Goal: Task Accomplishment & Management: Manage account settings

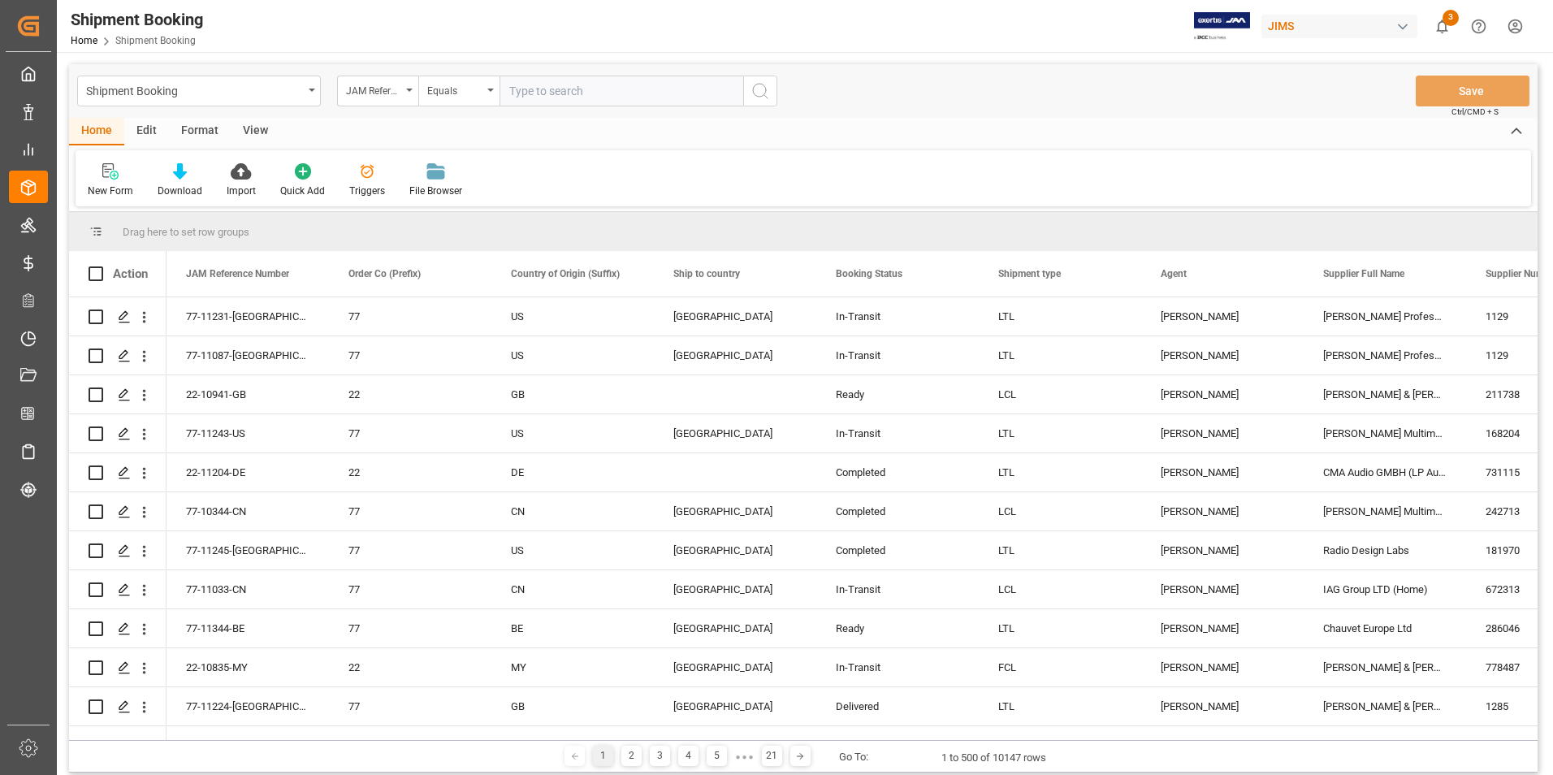
drag, startPoint x: 538, startPoint y: 96, endPoint x: 691, endPoint y: 90, distance: 152.8
click at [540, 96] on input "text" at bounding box center [621, 91] width 244 height 31
paste input "22-10941-GB"
type input "22-10941-GB"
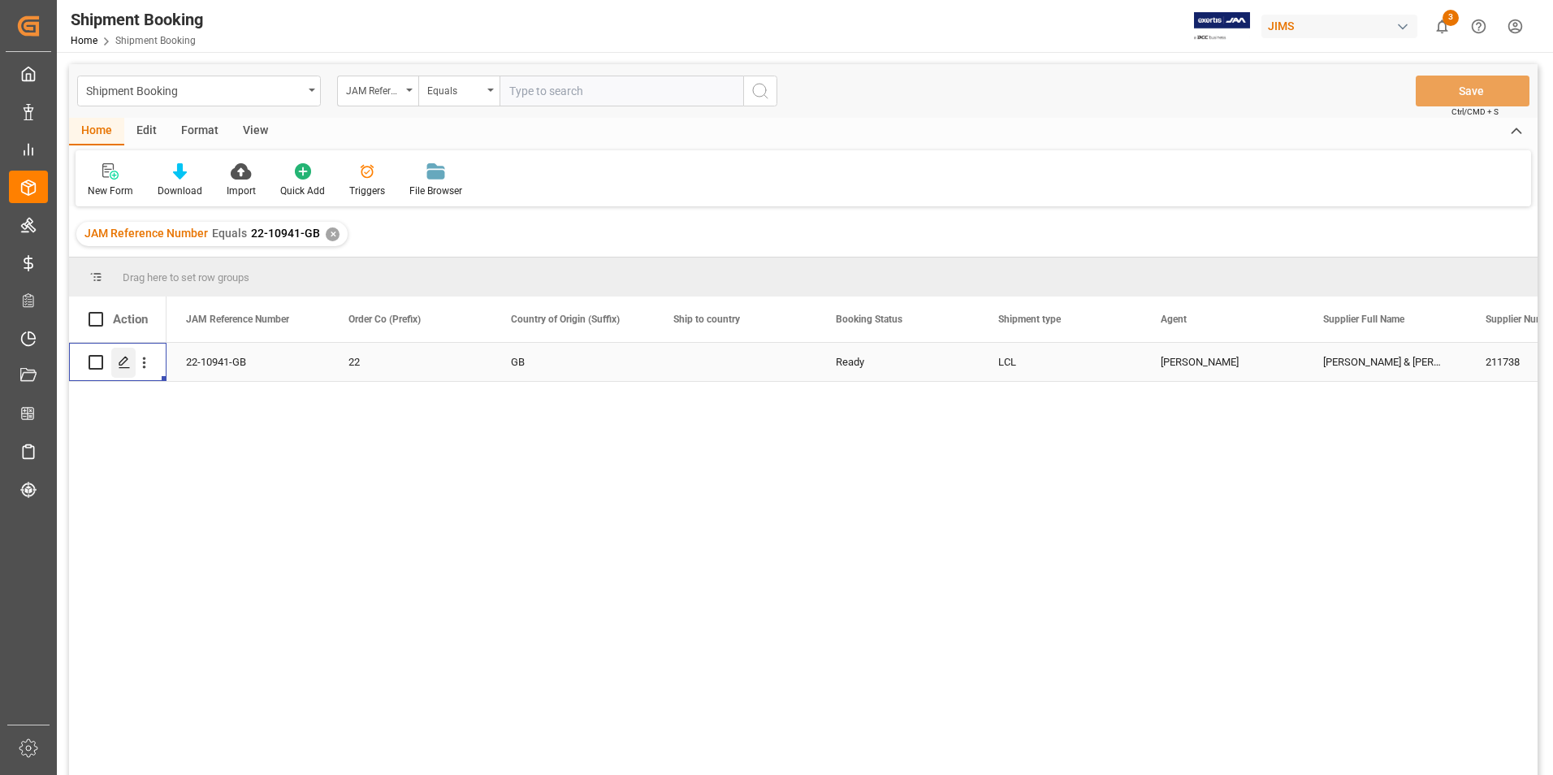
click at [121, 365] on polygon "Press SPACE to select this row." at bounding box center [123, 361] width 8 height 8
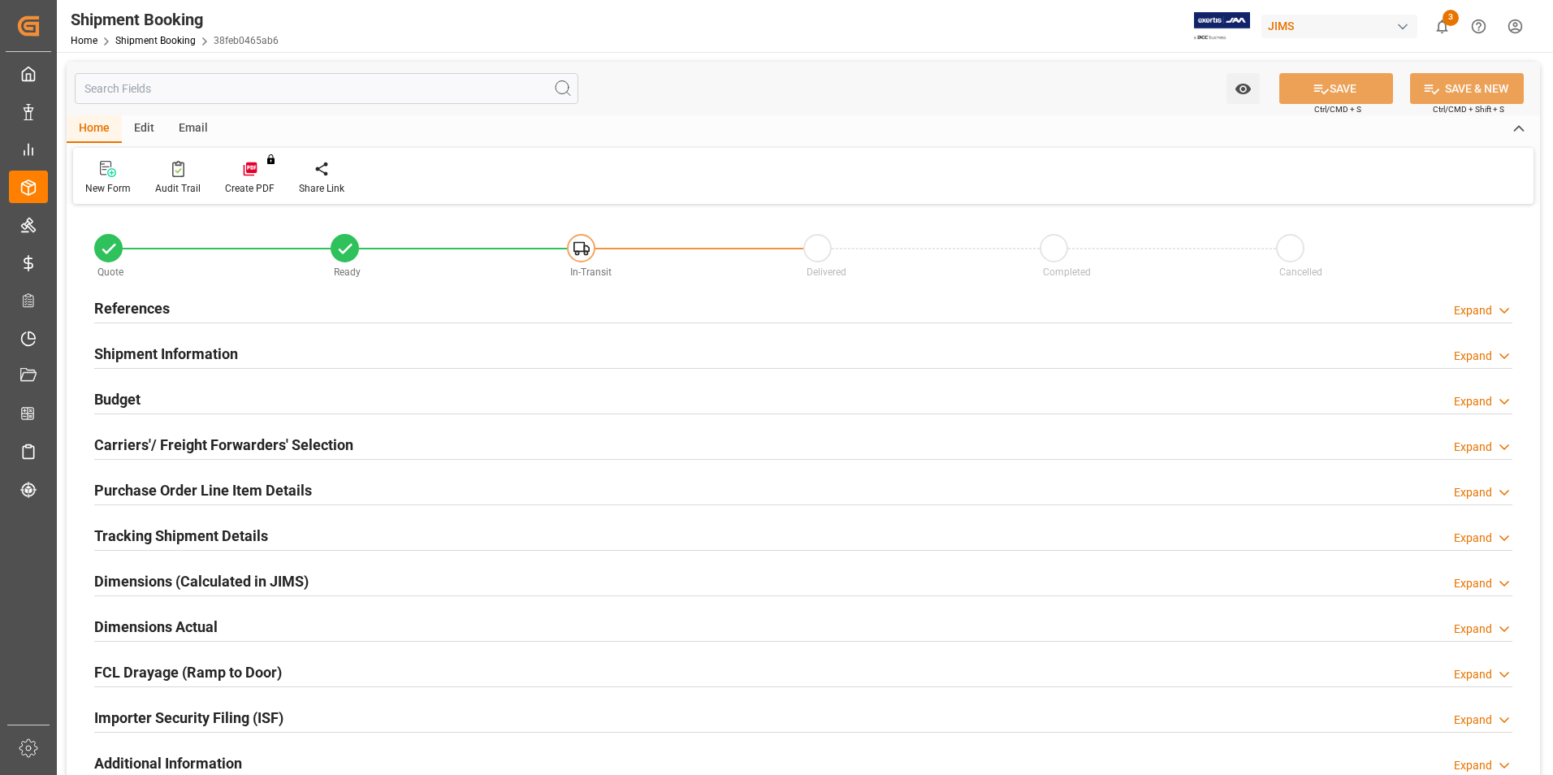
type input "31"
click at [179, 344] on h2 "Shipment Information" at bounding box center [166, 354] width 144 height 22
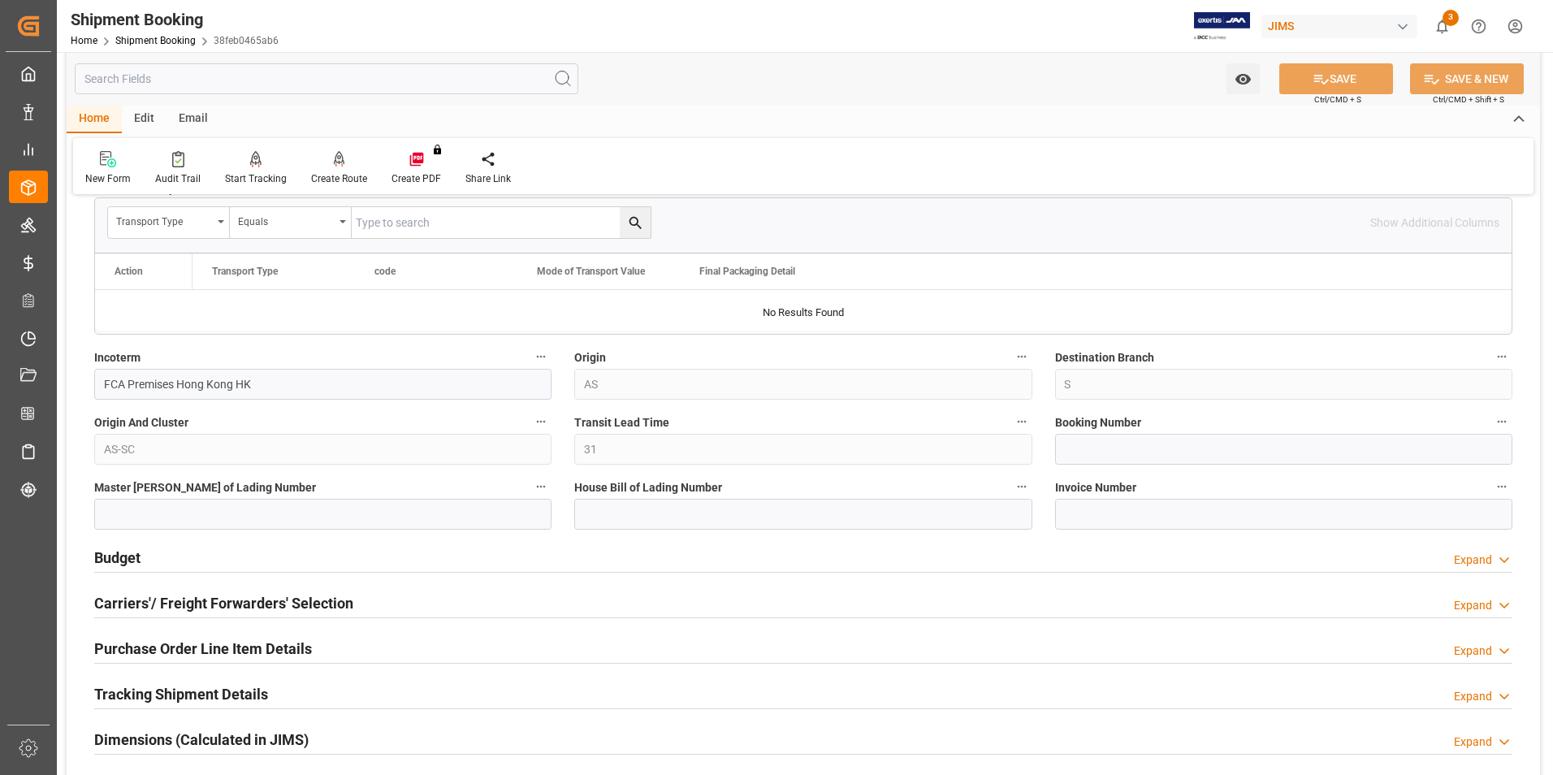
scroll to position [568, 0]
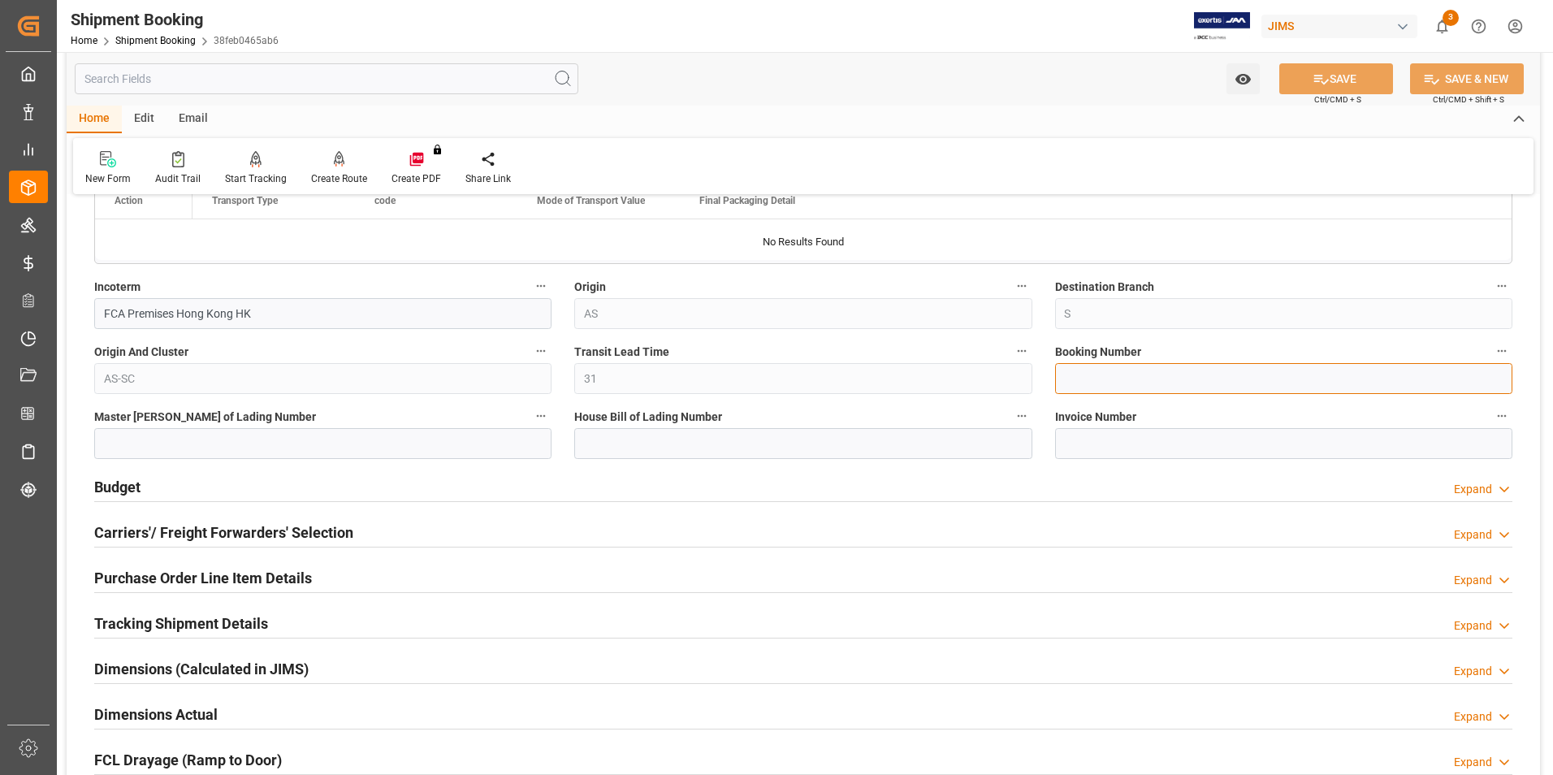
click at [1113, 388] on input at bounding box center [1283, 378] width 457 height 31
paste input "1634518734"
type input "1634518734"
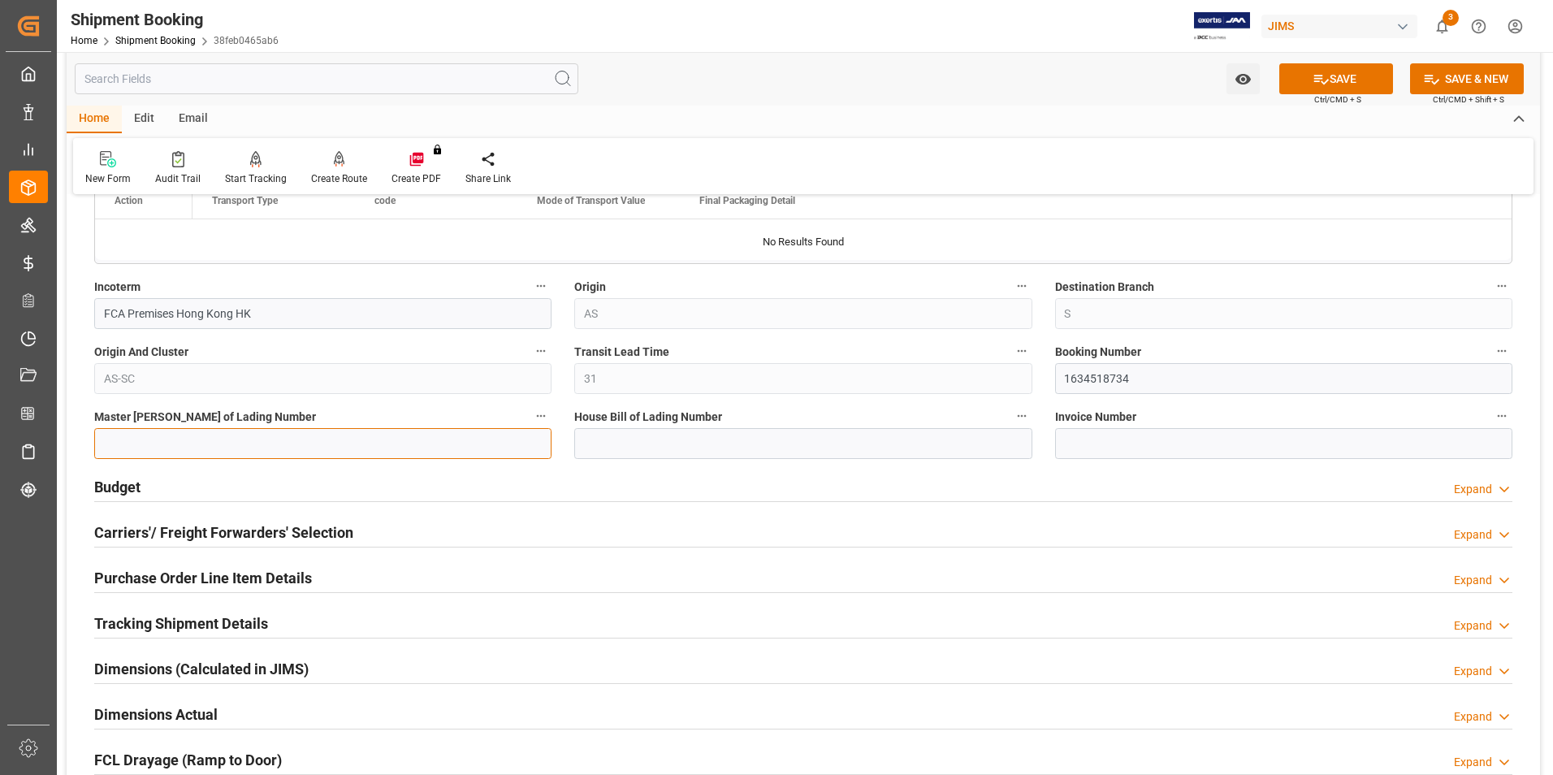
click at [396, 434] on input at bounding box center [322, 443] width 457 height 31
paste input "1634518734"
type input "1634518734"
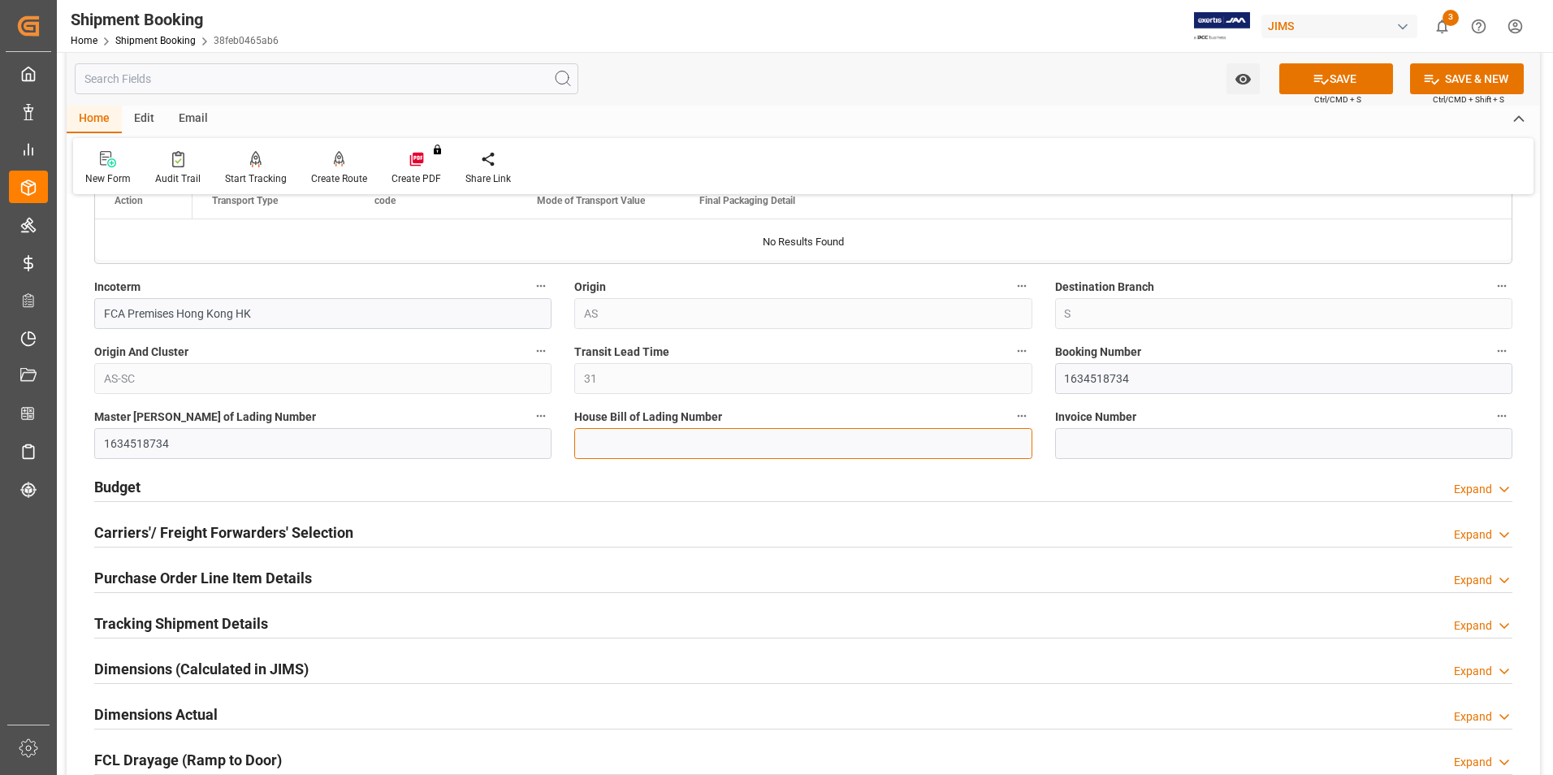
click at [694, 431] on input at bounding box center [802, 443] width 457 height 31
paste input "1634518734"
type input "1634518734"
click at [1334, 82] on button "SAVE" at bounding box center [1336, 78] width 114 height 31
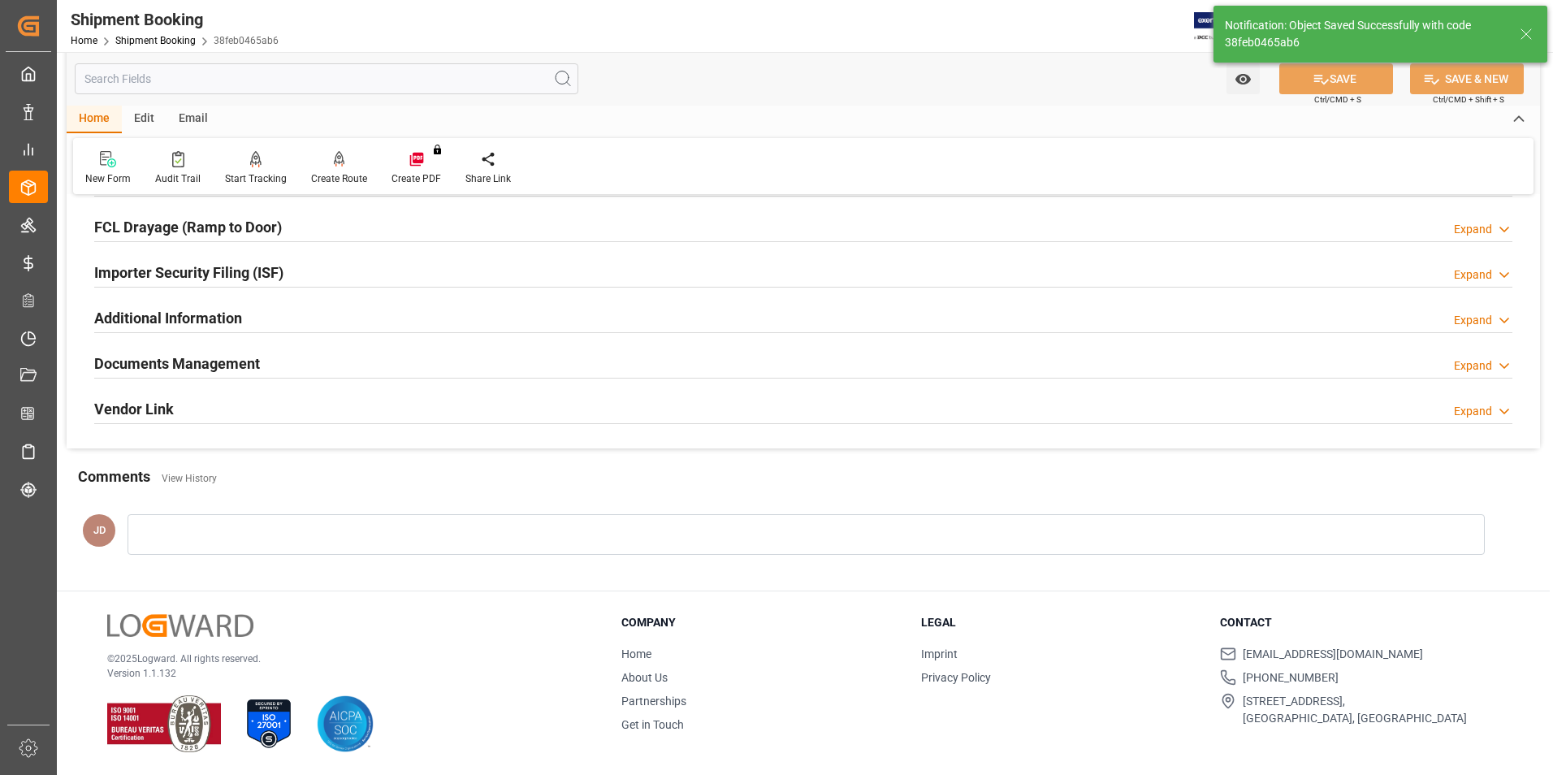
scroll to position [0, 0]
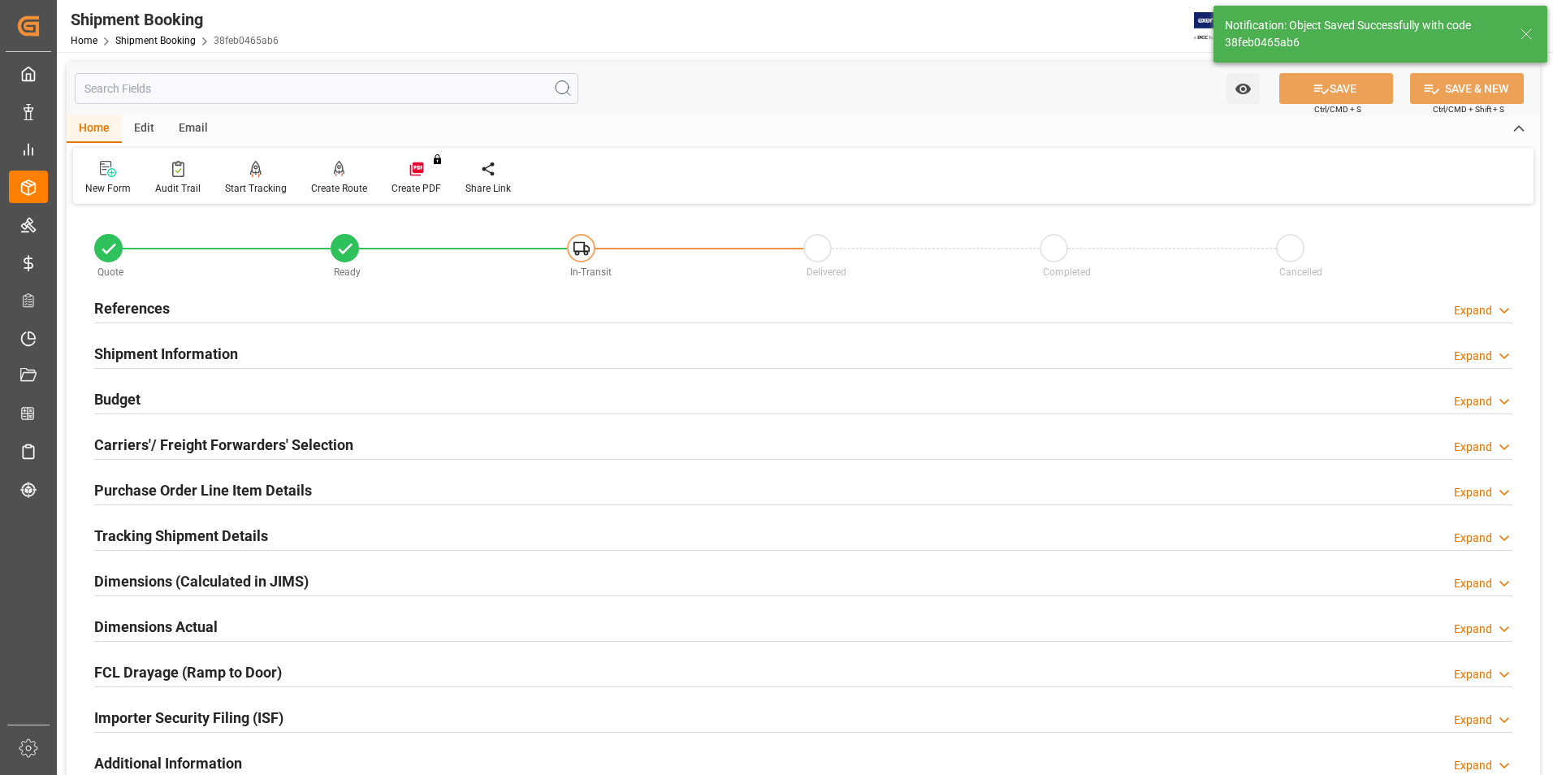
click at [153, 396] on div "Budget Expand" at bounding box center [803, 398] width 1418 height 31
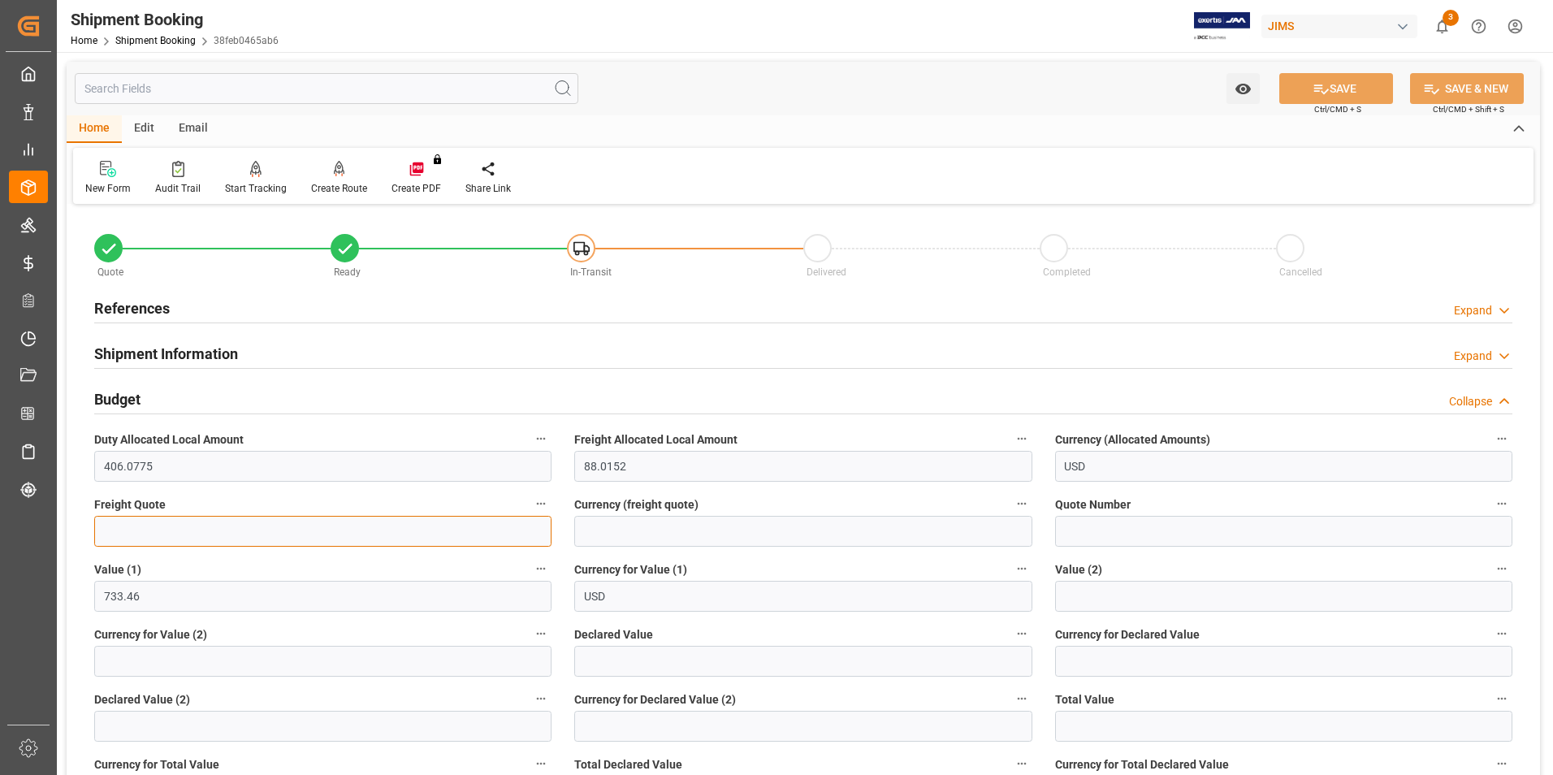
click at [159, 529] on input "text" at bounding box center [322, 531] width 457 height 31
type input "0"
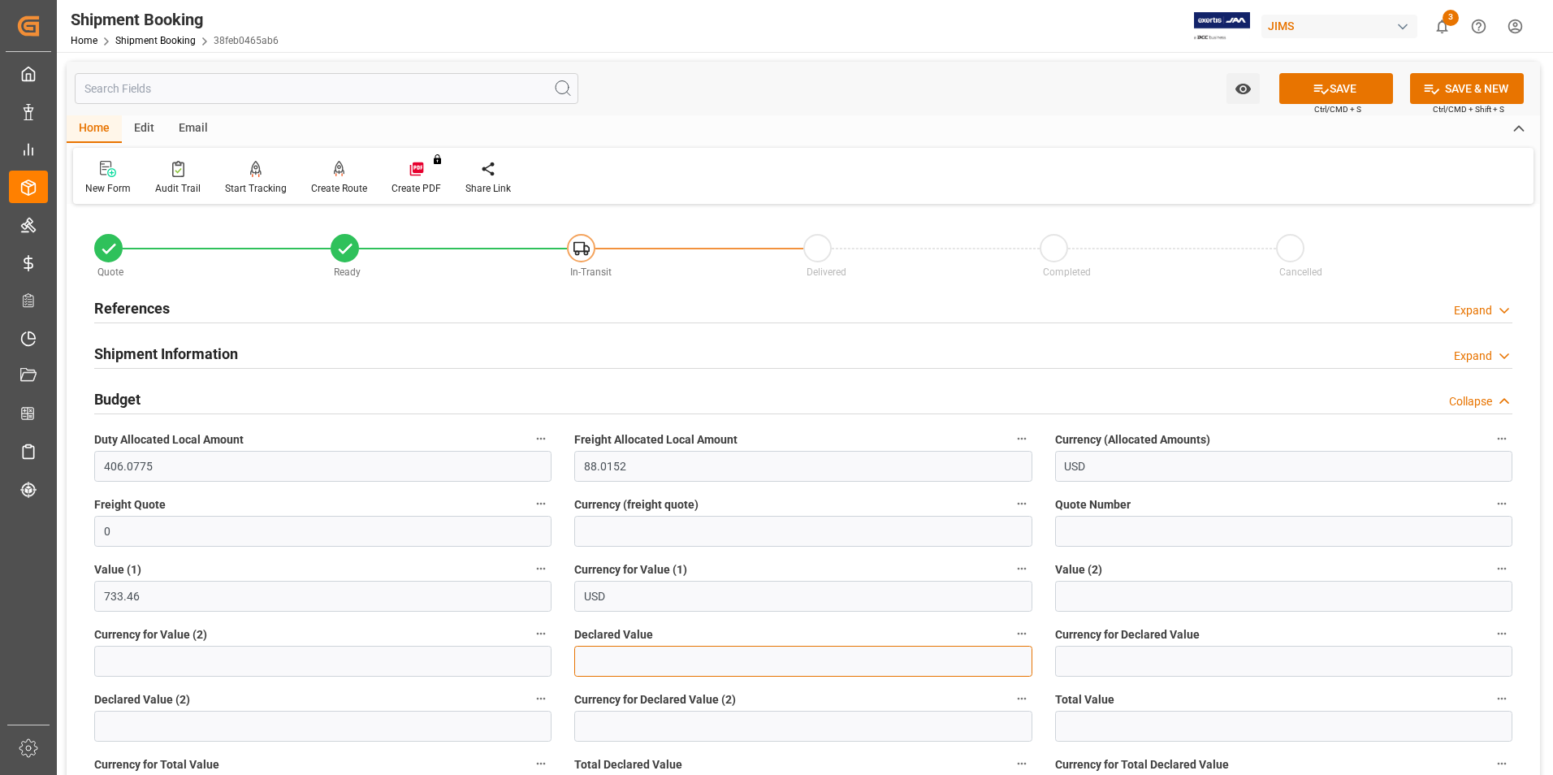
click at [646, 660] on input "text" at bounding box center [802, 661] width 457 height 31
click at [658, 652] on input "text" at bounding box center [802, 661] width 457 height 31
type input "733.46"
click at [1105, 664] on input at bounding box center [1283, 661] width 457 height 31
type input "usd"
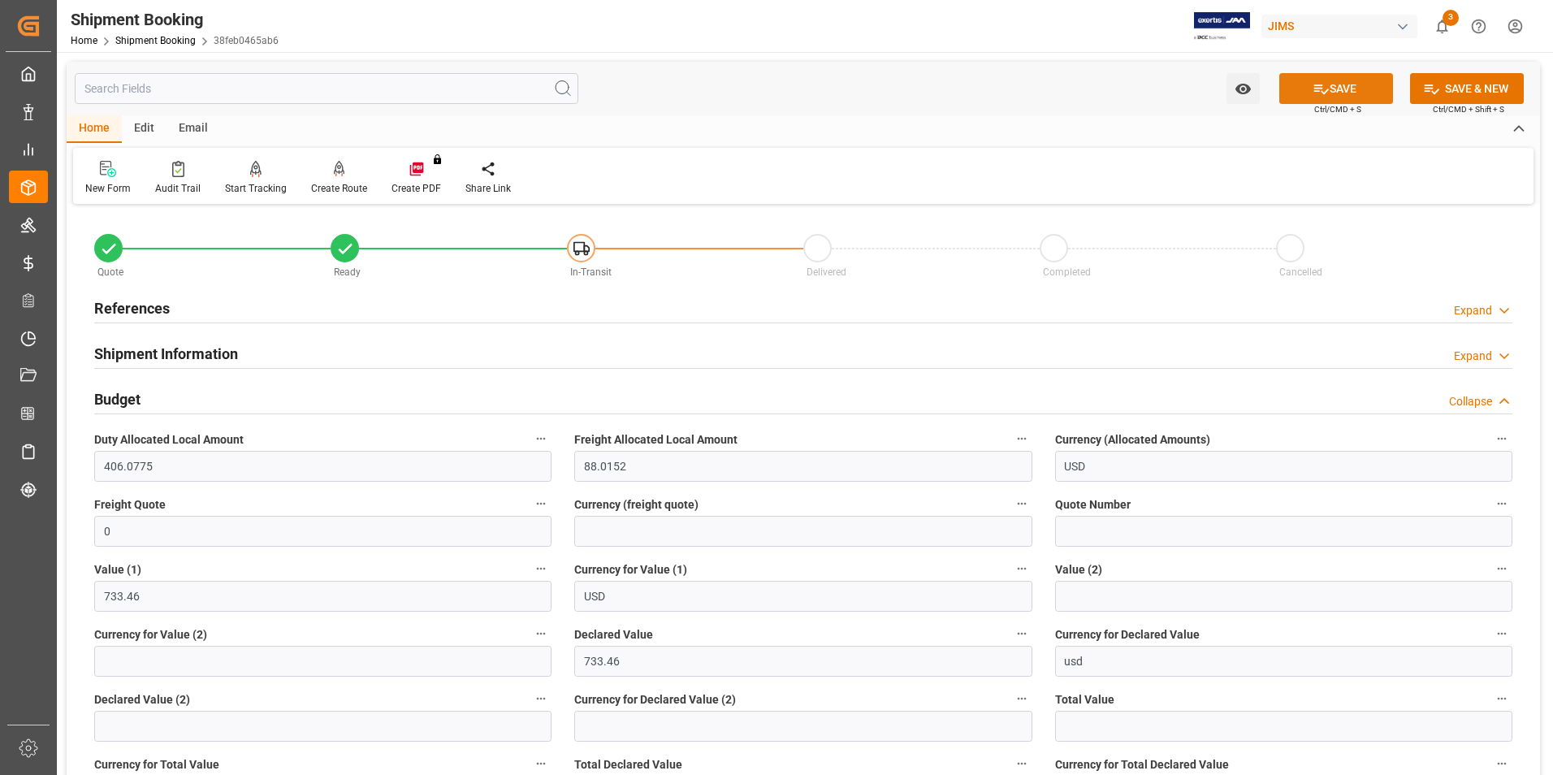
click at [1327, 89] on button "SAVE" at bounding box center [1336, 88] width 114 height 31
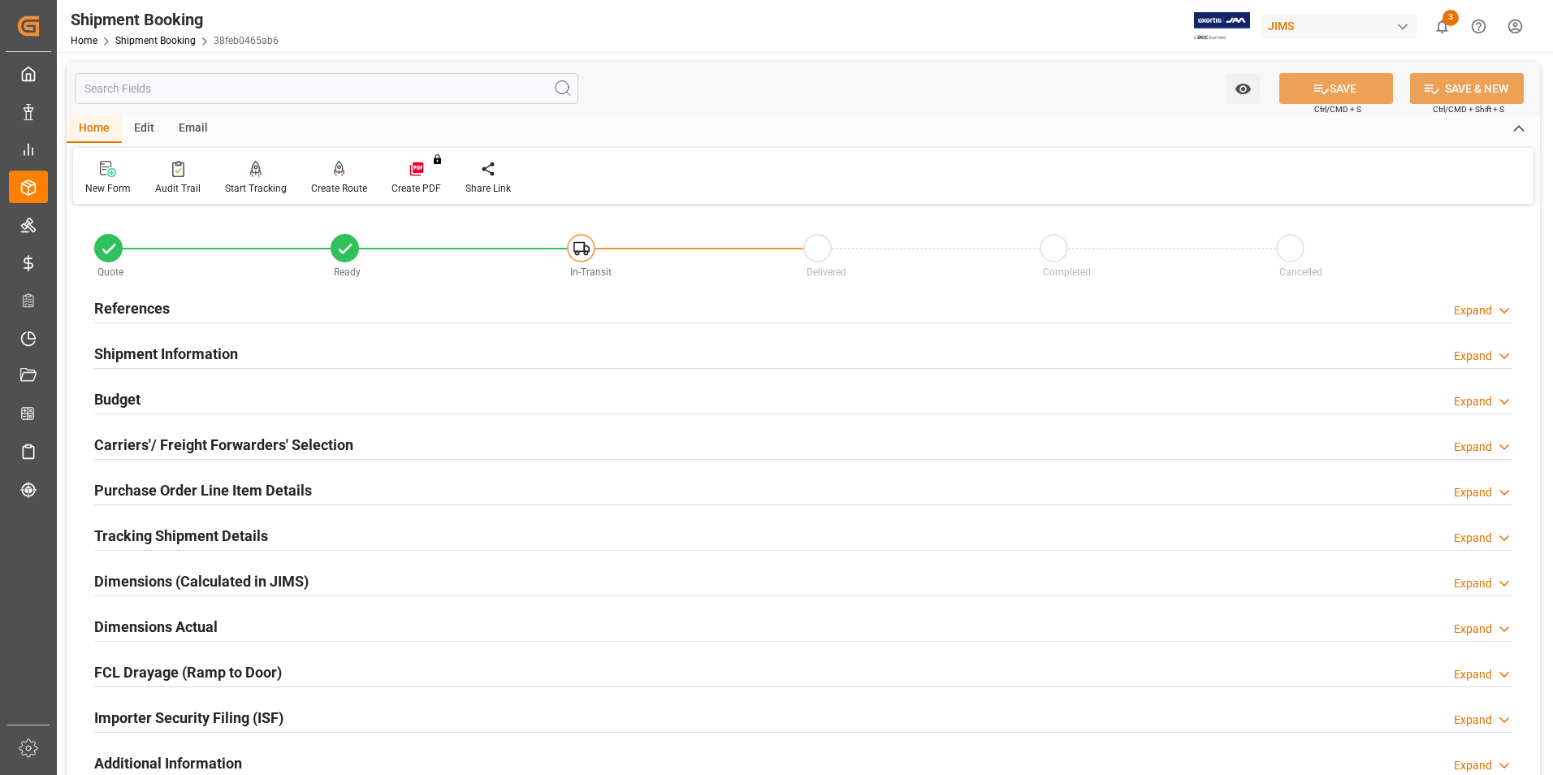
click at [152, 439] on h2 "Carriers'/ Freight Forwarders' Selection" at bounding box center [223, 445] width 259 height 22
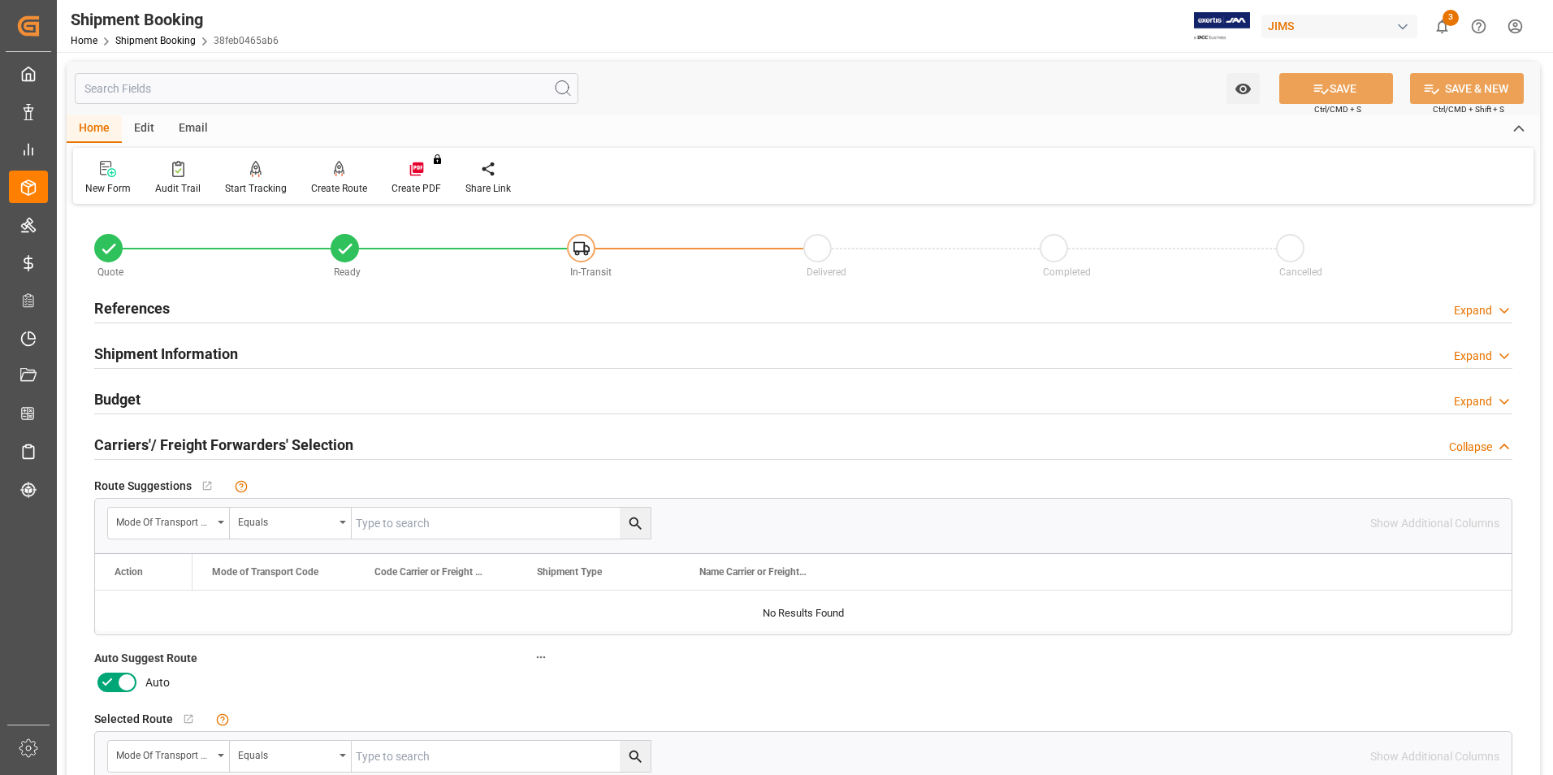
click at [115, 681] on icon at bounding box center [106, 681] width 19 height 19
click at [0, 0] on input "checkbox" at bounding box center [0, 0] width 0 height 0
click at [1356, 80] on button "SAVE" at bounding box center [1336, 88] width 114 height 31
click at [347, 185] on div "Create Route" at bounding box center [339, 188] width 56 height 15
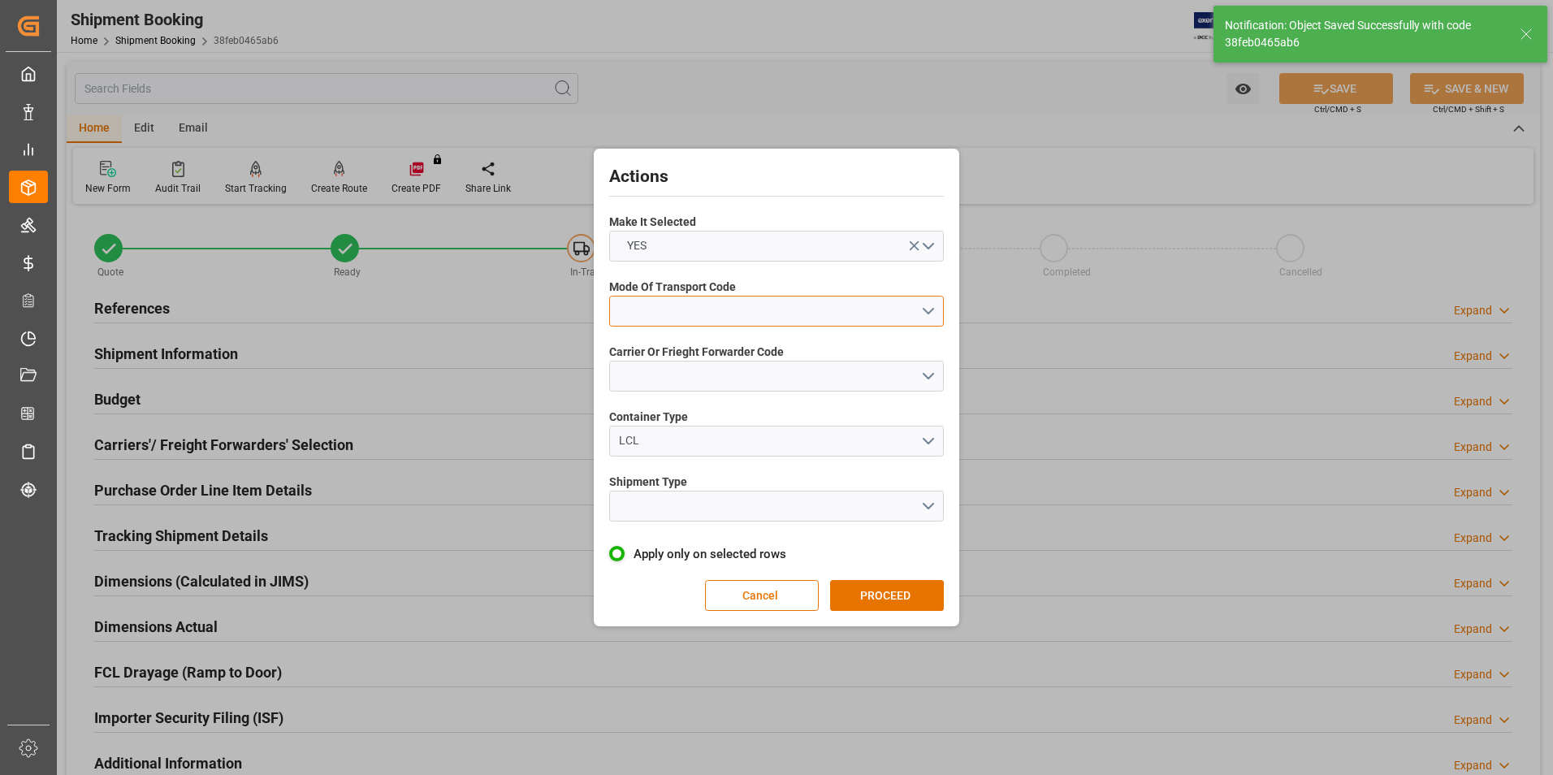
click at [703, 313] on button "open menu" at bounding box center [776, 311] width 335 height 31
click at [701, 350] on div "2- COURIER AIR" at bounding box center [776, 349] width 333 height 34
click at [694, 369] on button "open menu" at bounding box center [776, 376] width 335 height 31
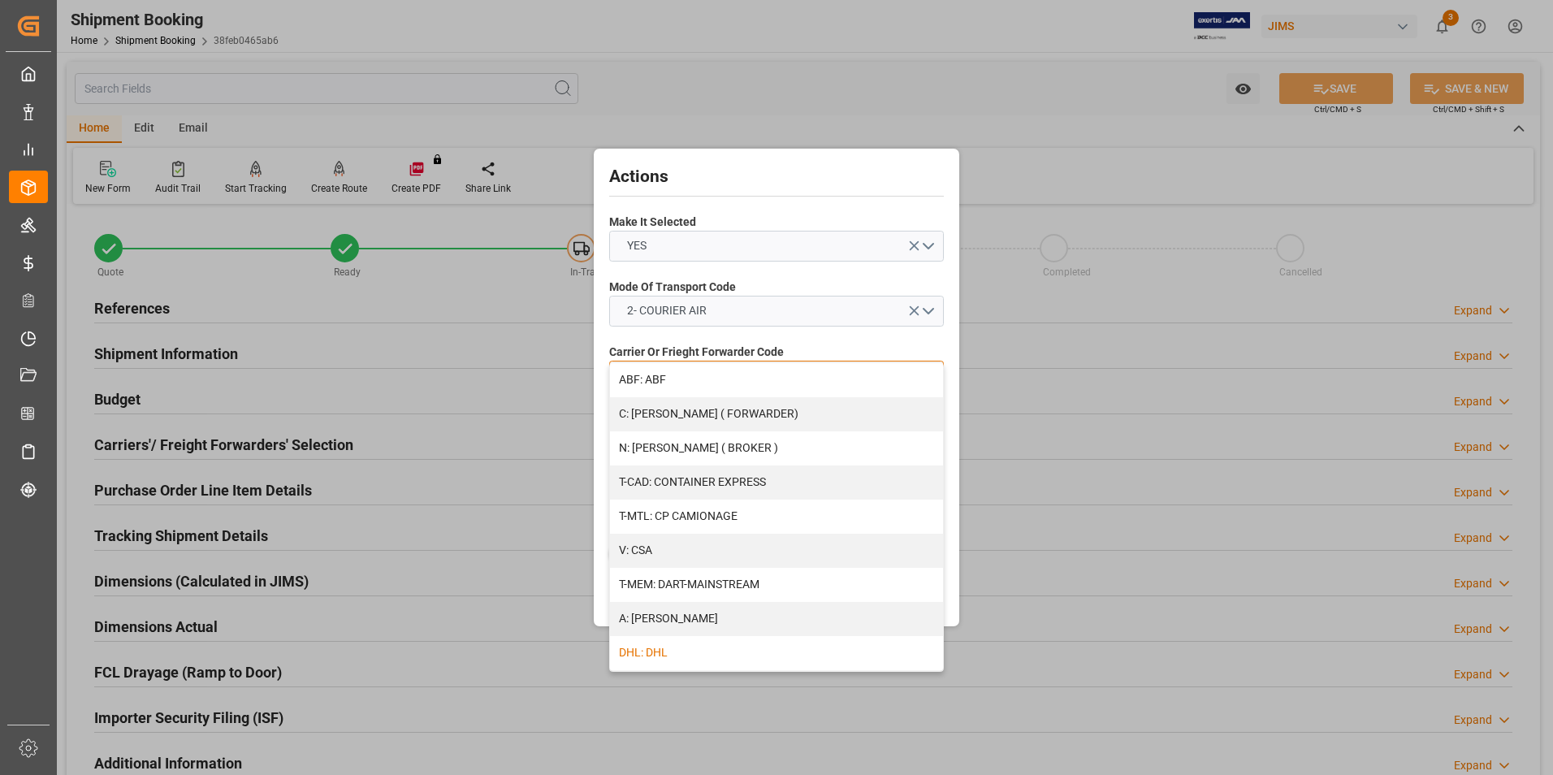
click at [707, 655] on div "DHL: DHL" at bounding box center [776, 653] width 333 height 34
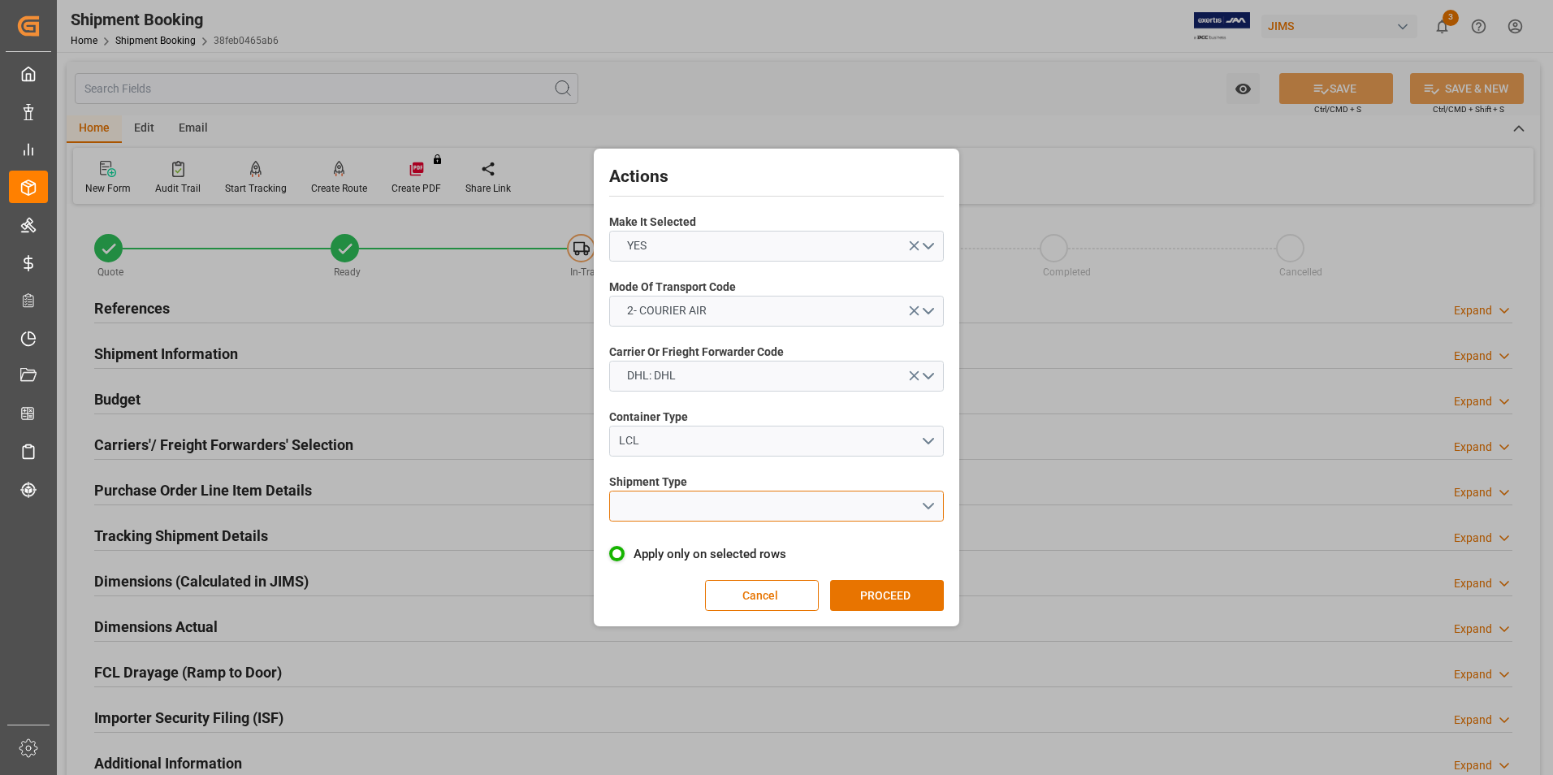
click at [710, 500] on button "open menu" at bounding box center [776, 506] width 335 height 31
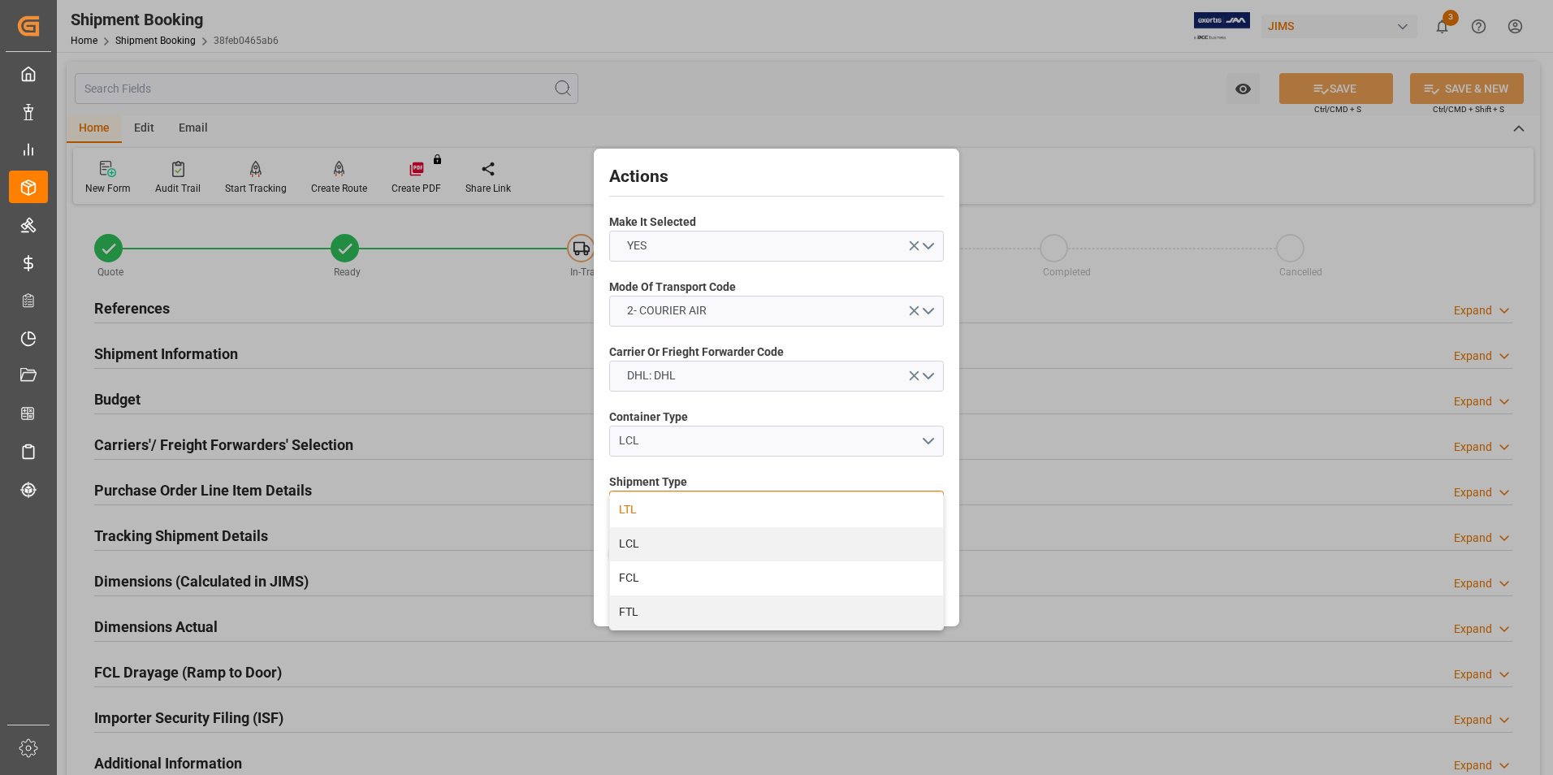
click at [709, 508] on div "LTL" at bounding box center [776, 510] width 333 height 34
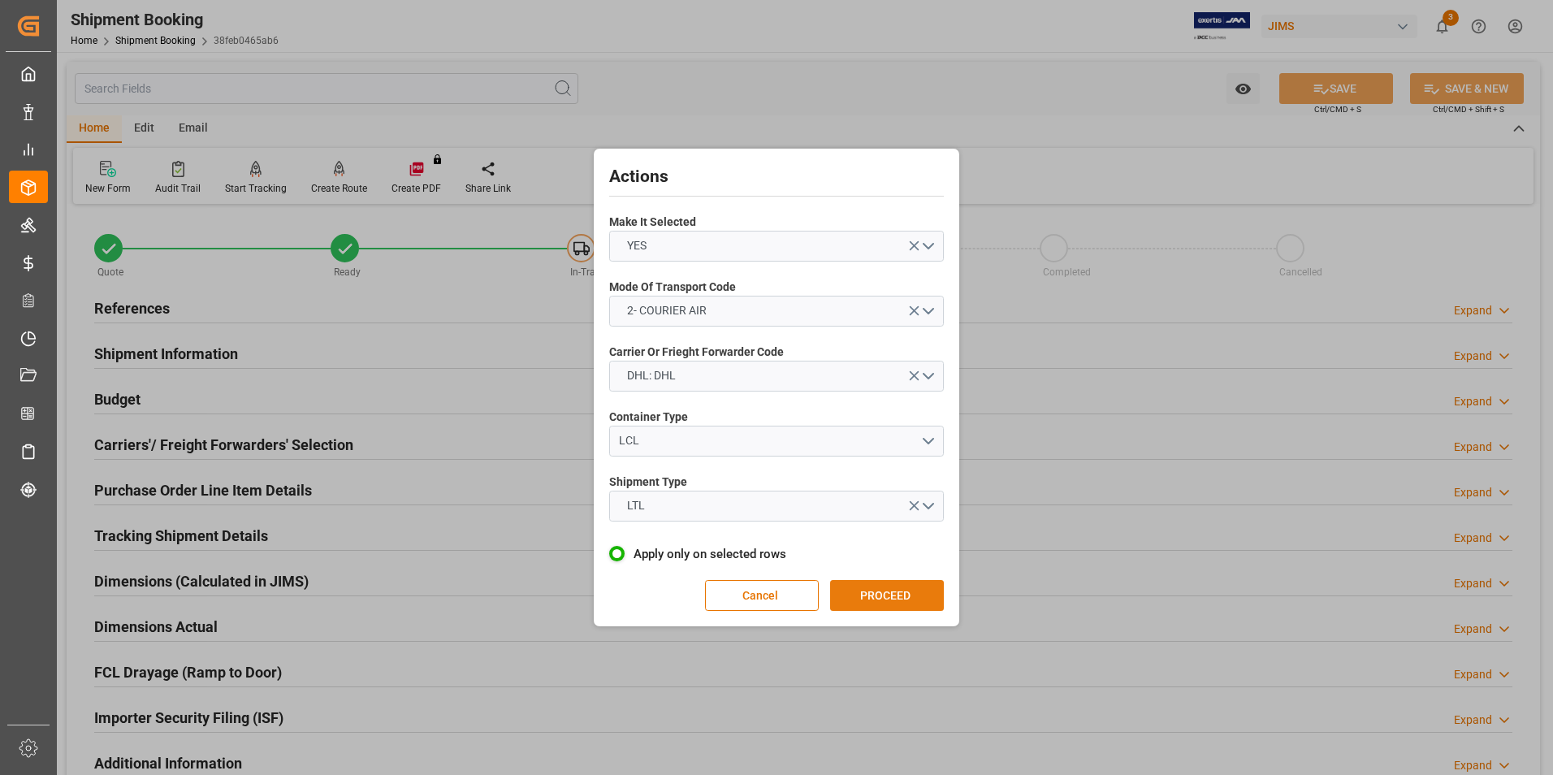
click at [887, 594] on button "PROCEED" at bounding box center [887, 595] width 114 height 31
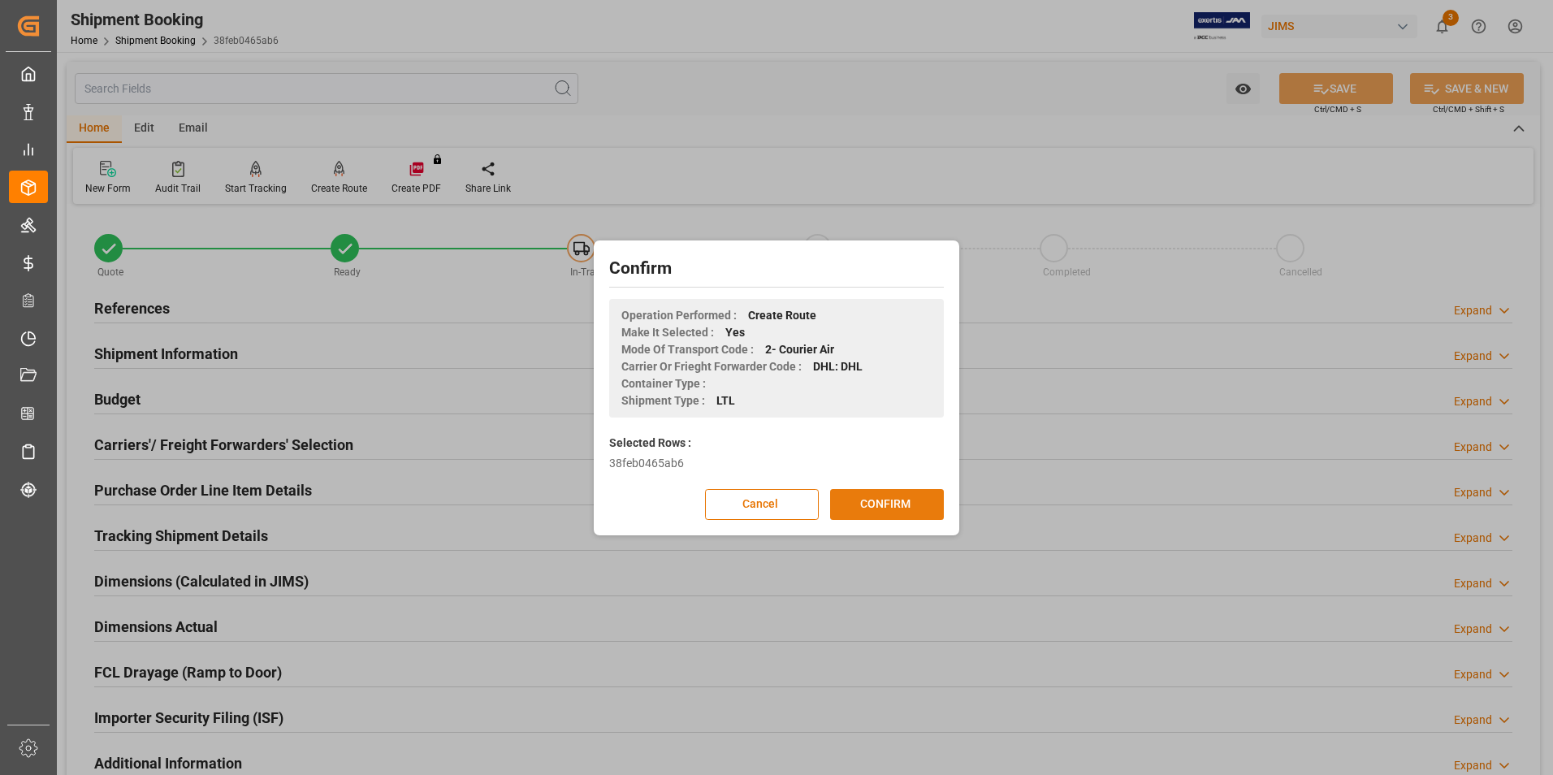
click at [905, 501] on button "CONFIRM" at bounding box center [887, 504] width 114 height 31
